Goal: Information Seeking & Learning: Learn about a topic

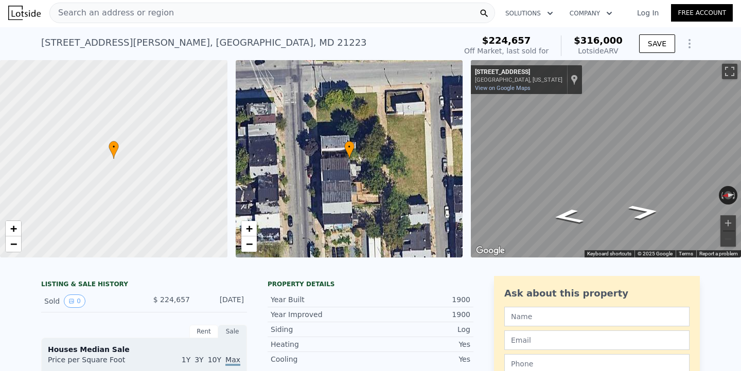
scroll to position [3, 0]
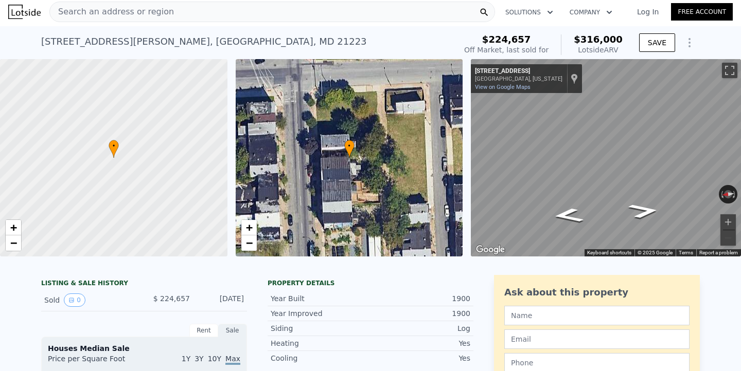
click at [115, 298] on div "Sold 0" at bounding box center [90, 300] width 92 height 13
click at [66, 302] on button "0" at bounding box center [75, 300] width 22 height 13
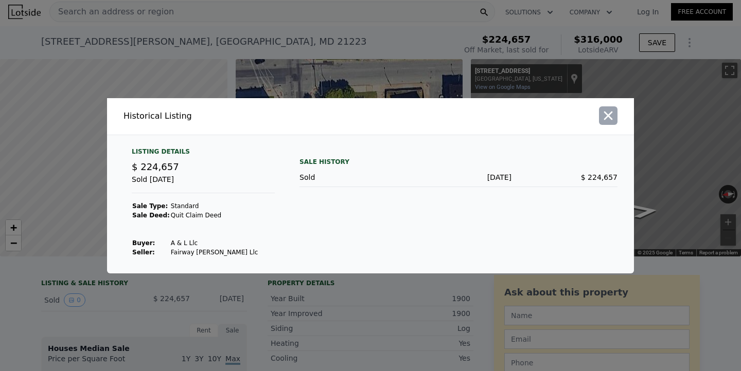
click at [609, 120] on icon "button" at bounding box center [608, 116] width 14 height 14
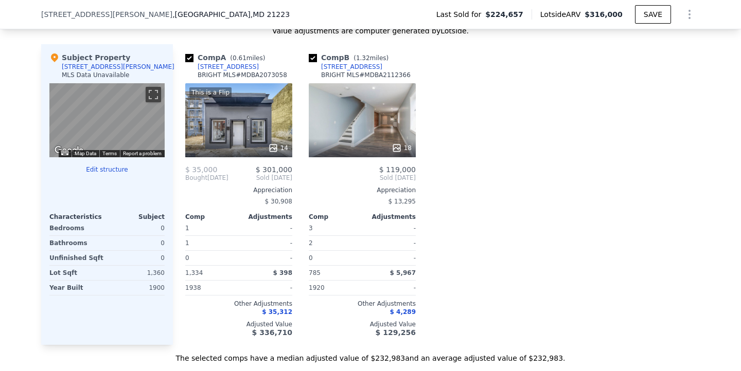
scroll to position [985, 0]
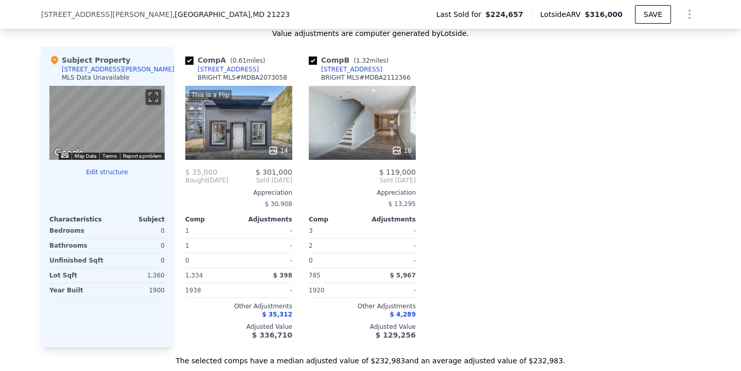
click at [253, 103] on div "This is a Flip 14" at bounding box center [238, 123] width 107 height 74
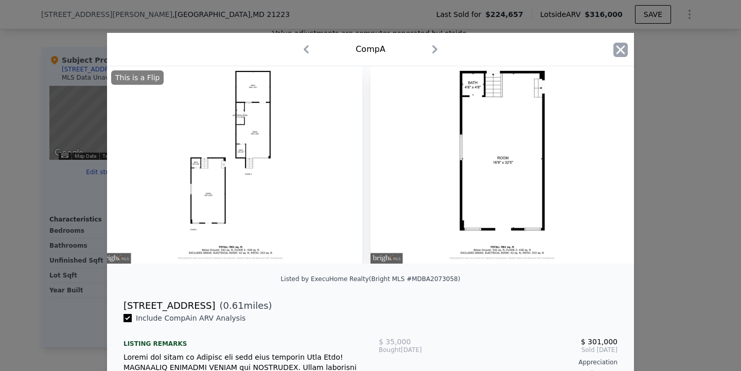
scroll to position [0, 3629]
click at [623, 48] on icon "button" at bounding box center [620, 50] width 14 height 14
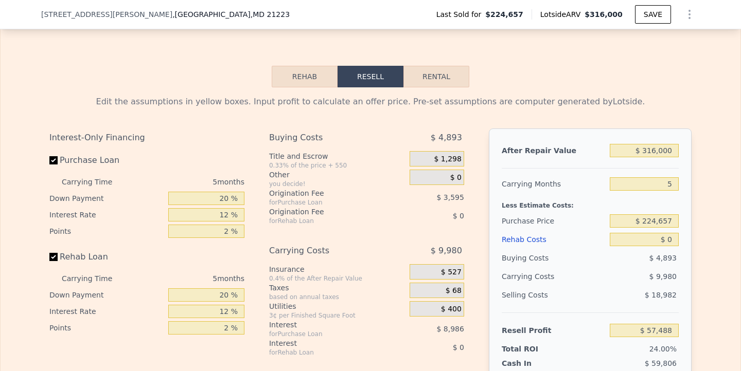
scroll to position [1364, 0]
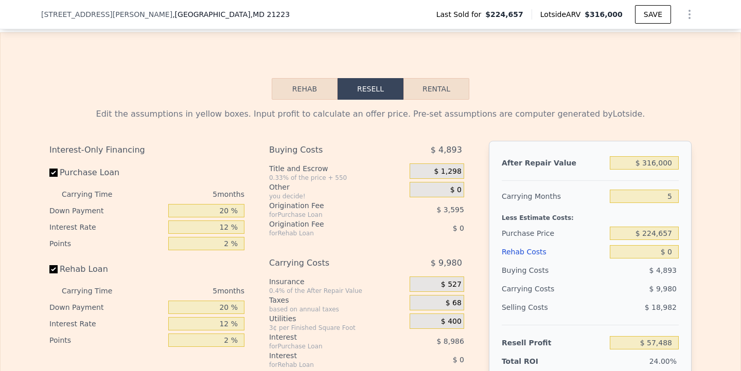
click at [319, 99] on button "Rehab" at bounding box center [305, 89] width 66 height 22
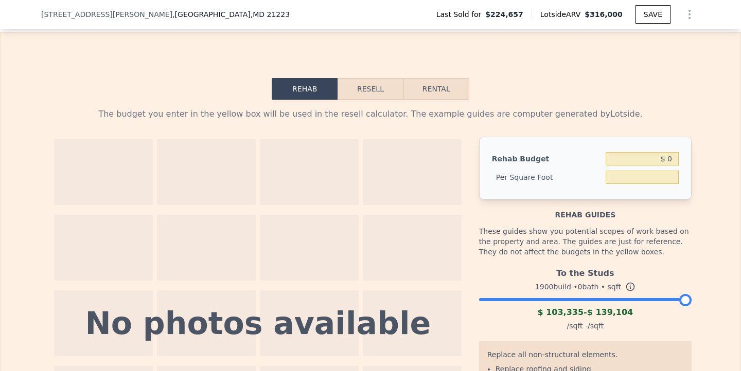
click at [380, 90] on button "Resell" at bounding box center [370, 89] width 65 height 22
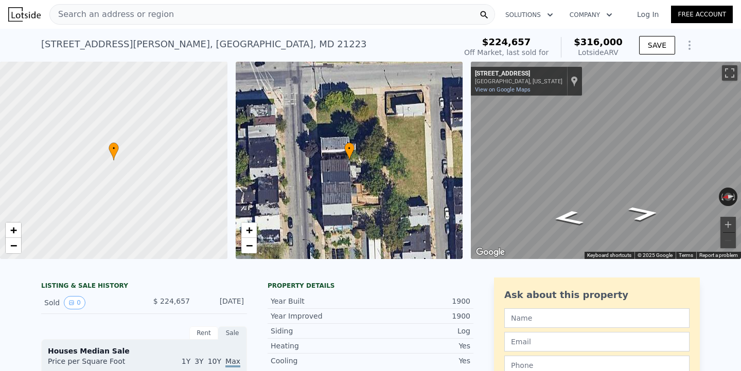
scroll to position [0, 0]
click at [527, 42] on span "$224,657" at bounding box center [506, 42] width 49 height 11
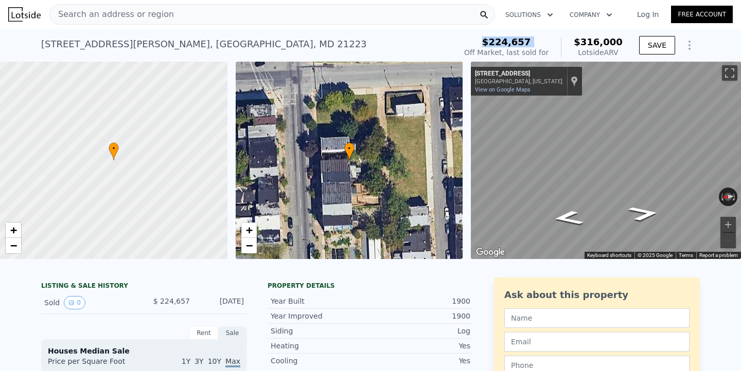
click at [527, 42] on span "$224,657" at bounding box center [506, 42] width 49 height 11
